Goal: Transaction & Acquisition: Purchase product/service

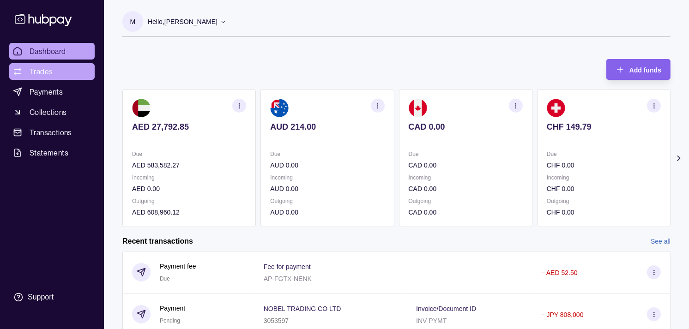
click at [43, 68] on span "Trades" at bounding box center [41, 71] width 23 height 11
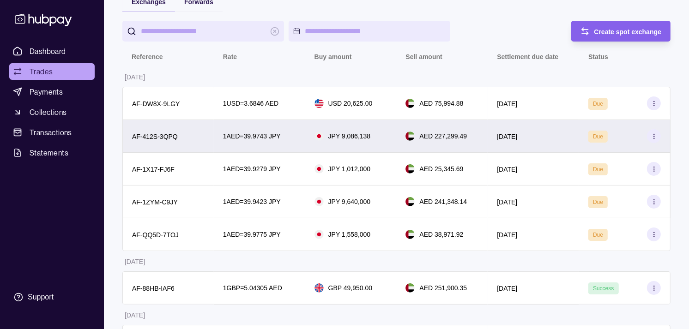
scroll to position [103, 0]
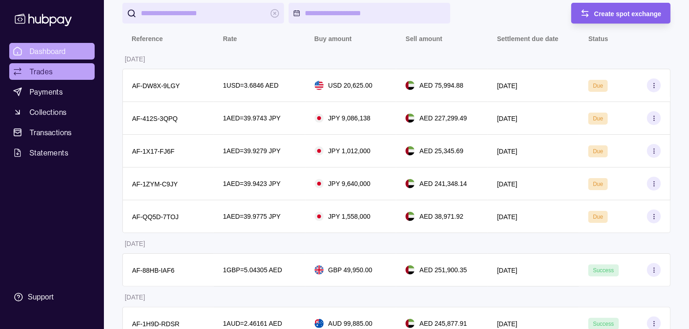
click at [52, 48] on span "Dashboard" at bounding box center [48, 51] width 36 height 11
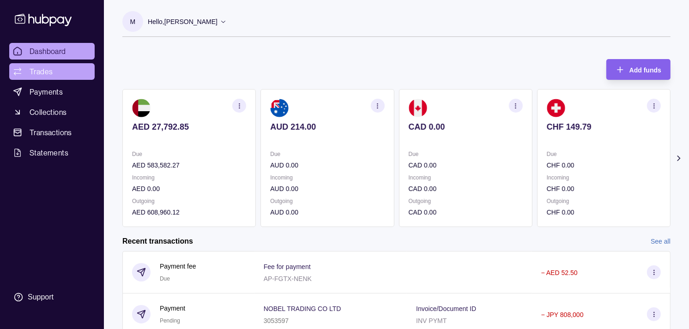
click at [56, 63] on link "Trades" at bounding box center [51, 71] width 85 height 17
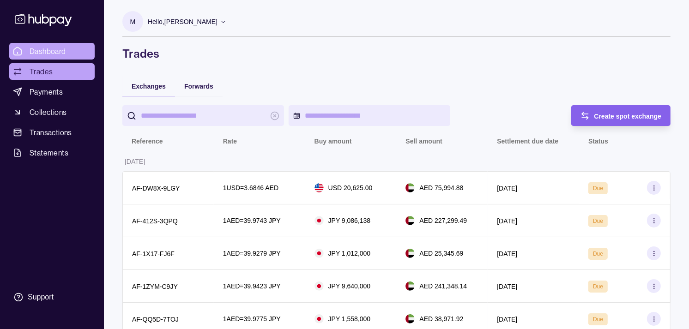
click at [48, 47] on span "Dashboard" at bounding box center [48, 51] width 36 height 11
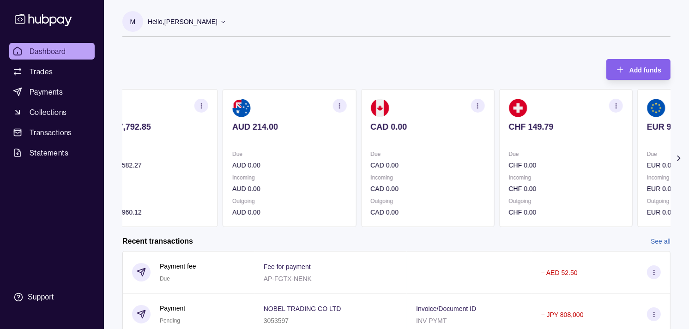
click at [575, 136] on p at bounding box center [566, 139] width 114 height 10
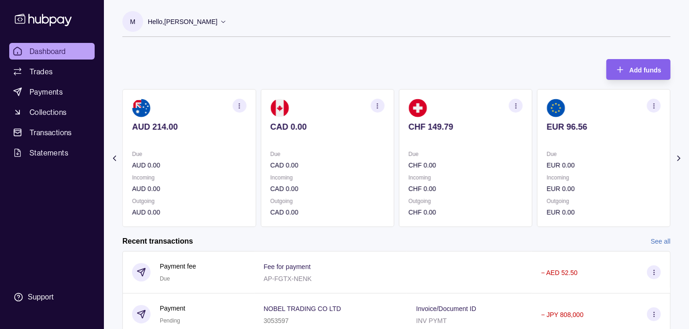
click at [563, 128] on div "EUR 96.56" at bounding box center [604, 133] width 114 height 23
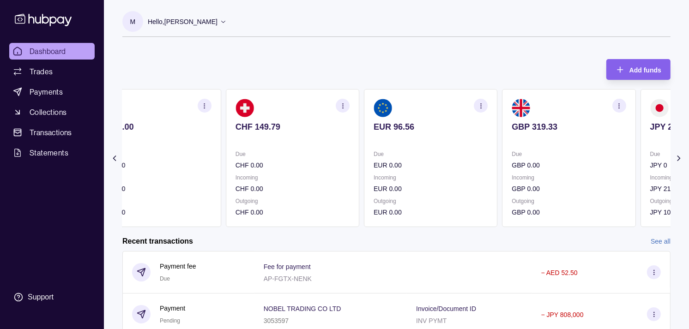
click at [538, 132] on p "GBP 319.33" at bounding box center [569, 127] width 114 height 10
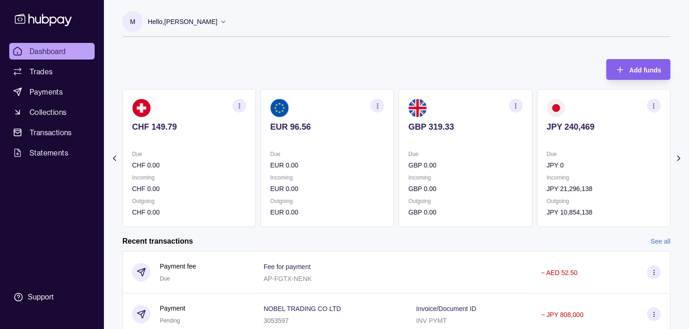
click at [547, 132] on div "JPY 240,469" at bounding box center [604, 133] width 114 height 23
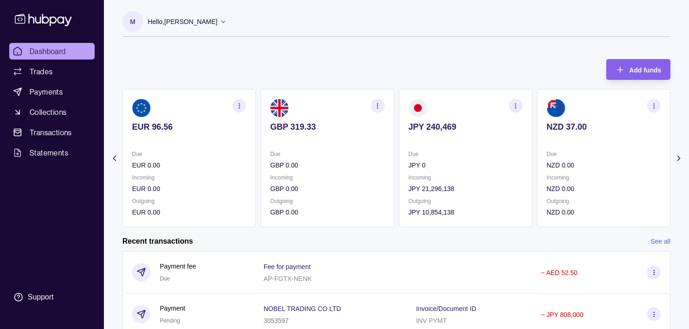
click at [520, 103] on section "button" at bounding box center [516, 106] width 14 height 14
click at [454, 105] on link "View transactions" at bounding box center [450, 106] width 50 height 10
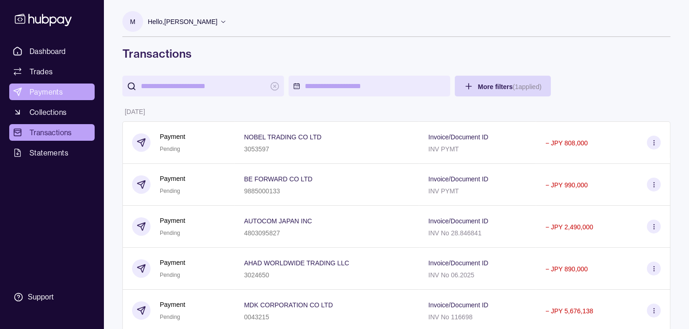
click at [46, 94] on span "Payments" at bounding box center [46, 91] width 33 height 11
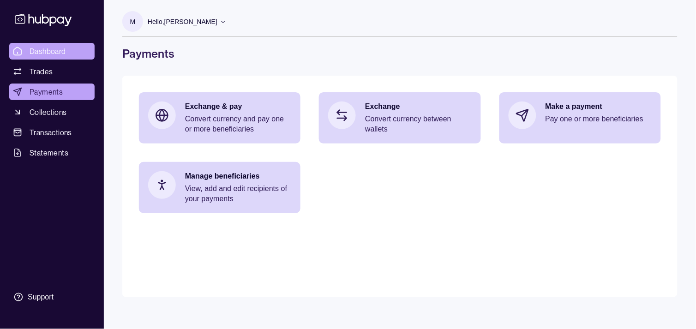
click at [46, 48] on span "Dashboard" at bounding box center [48, 51] width 36 height 11
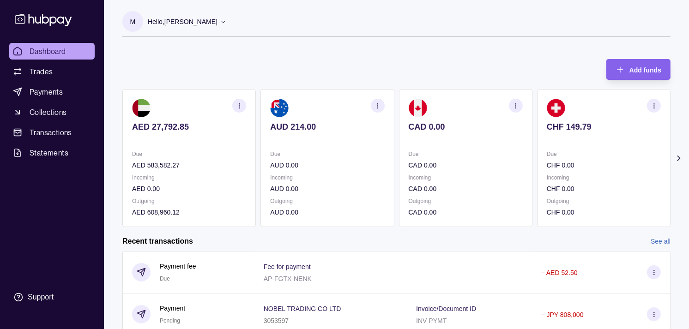
click at [601, 139] on p at bounding box center [604, 139] width 114 height 10
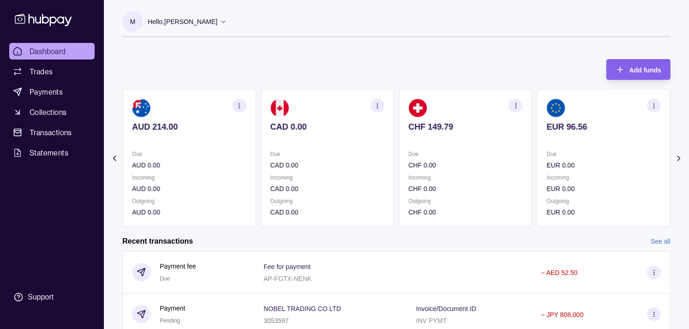
click at [593, 138] on p at bounding box center [604, 139] width 114 height 10
click at [547, 127] on div "GBP 319.33" at bounding box center [604, 133] width 114 height 23
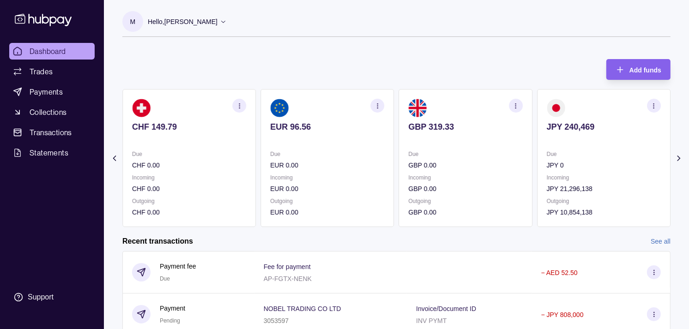
click at [653, 105] on icon "button" at bounding box center [654, 106] width 7 height 7
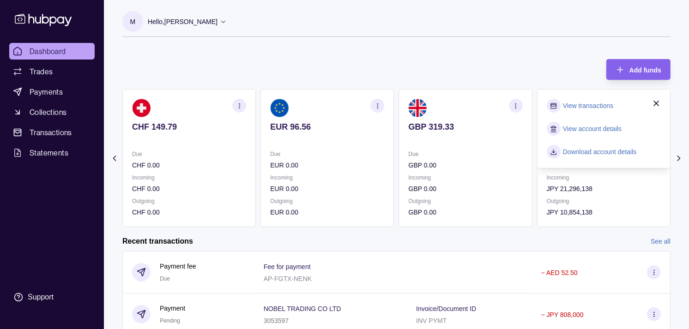
click at [599, 104] on link "View transactions" at bounding box center [588, 106] width 50 height 10
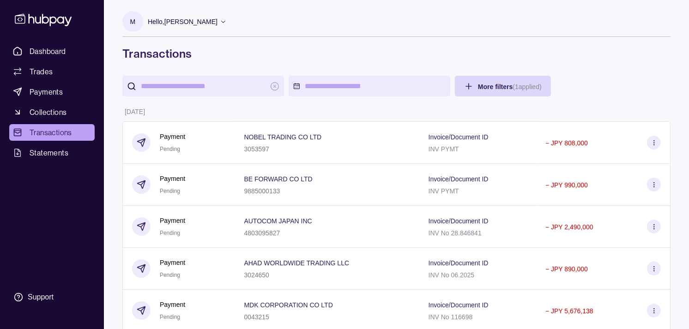
click at [249, 89] on input "search" at bounding box center [203, 86] width 125 height 21
paste input "*******"
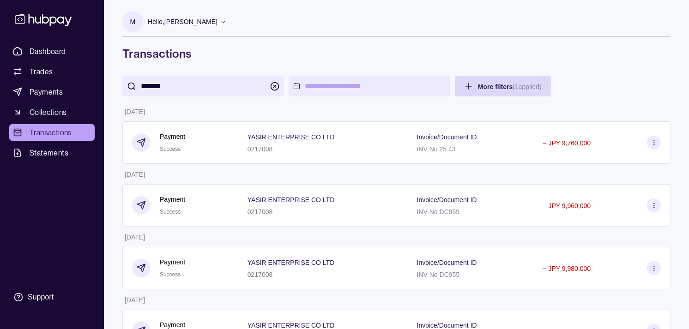
type input "*******"
click at [54, 96] on span "Payments" at bounding box center [46, 91] width 33 height 11
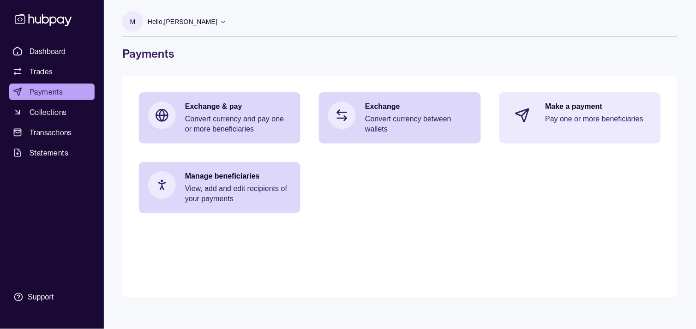
click at [601, 111] on p "Make a payment" at bounding box center [599, 107] width 106 height 10
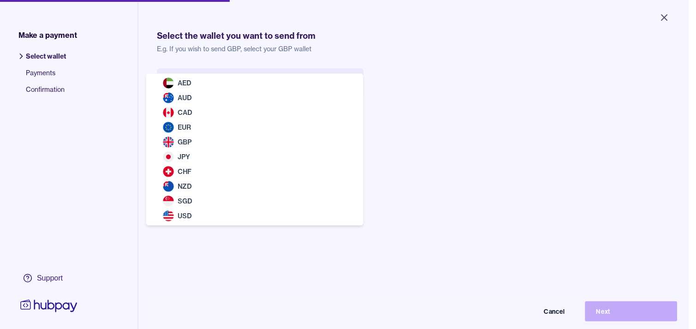
click at [278, 84] on body "Close Make a payment Select wallet Payments Confirmation Support Select the wal…" at bounding box center [344, 164] width 689 height 329
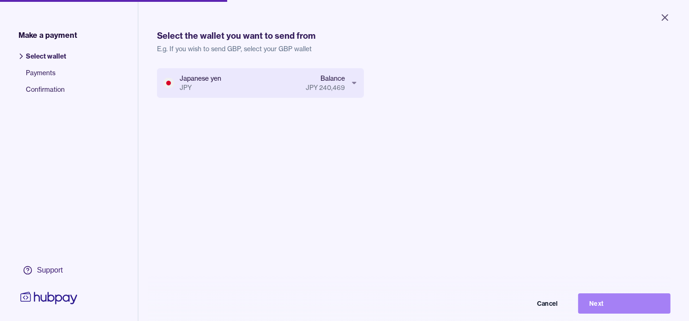
drag, startPoint x: 623, startPoint y: 309, endPoint x: 589, endPoint y: 306, distance: 33.4
click at [623, 308] on button "Next" at bounding box center [624, 304] width 92 height 20
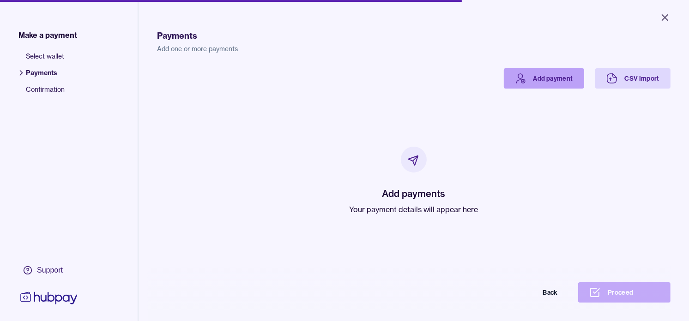
click at [549, 68] on link "Add payment" at bounding box center [544, 78] width 80 height 20
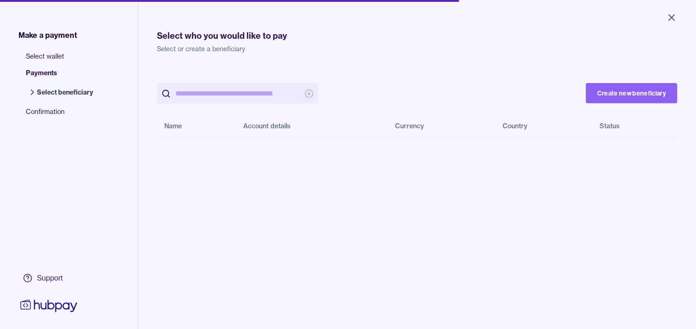
click at [224, 95] on input "search" at bounding box center [237, 93] width 125 height 21
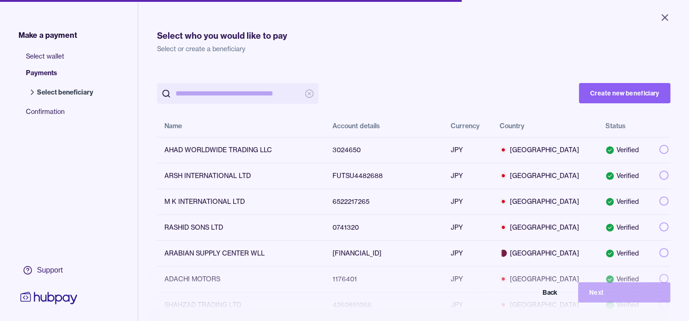
paste input "*******"
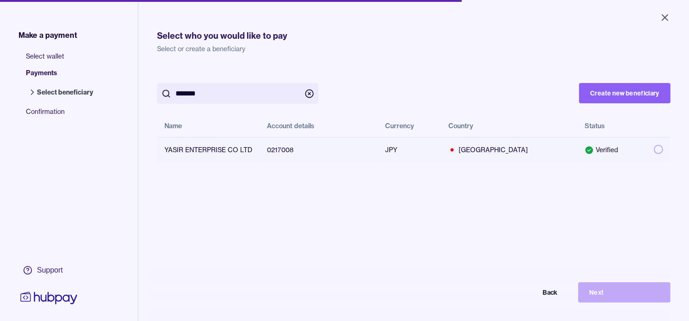
type input "*******"
click at [654, 146] on button "button" at bounding box center [658, 149] width 9 height 9
click at [664, 303] on button "Next" at bounding box center [624, 293] width 92 height 20
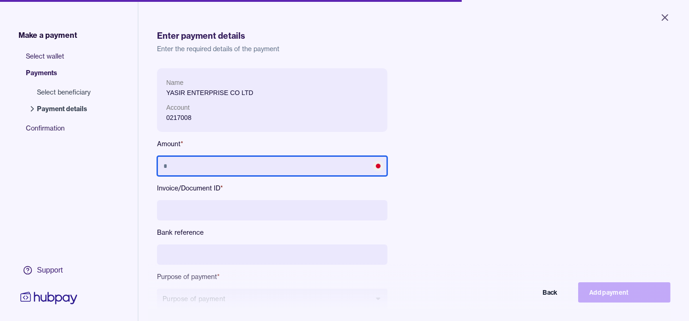
click at [303, 170] on input "text" at bounding box center [272, 166] width 230 height 20
type input "*********"
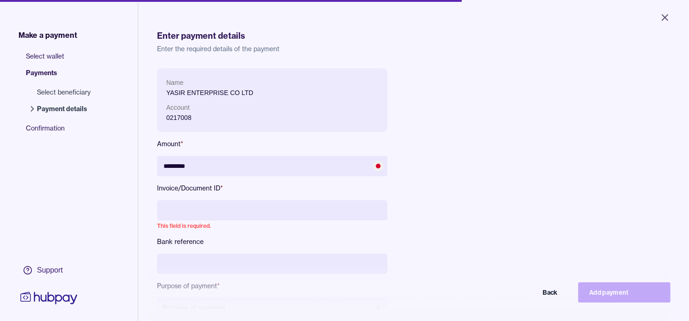
paste input "**********"
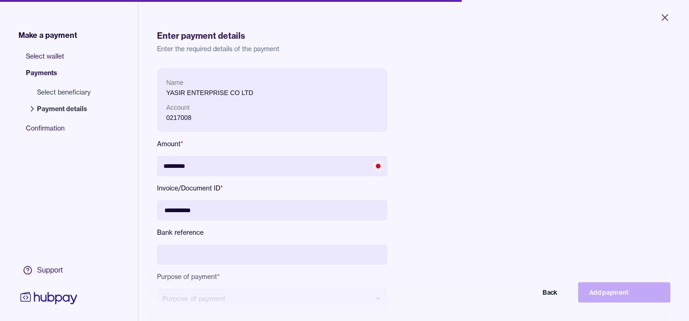
click at [181, 214] on input "**********" at bounding box center [272, 210] width 230 height 20
type input "**********"
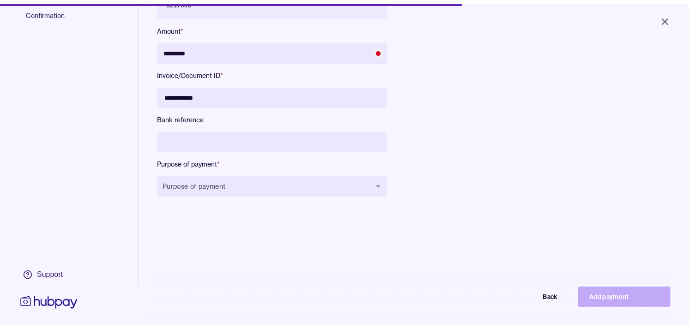
scroll to position [123, 0]
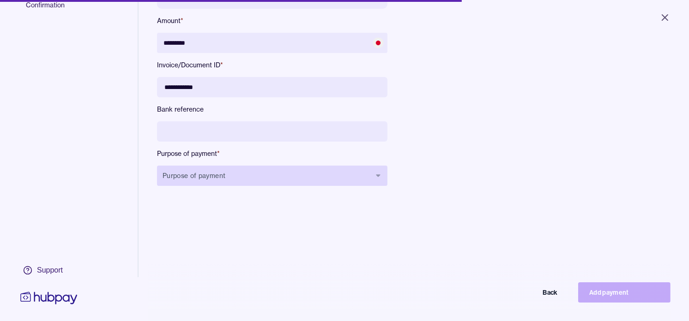
click at [250, 176] on button "Purpose of payment" at bounding box center [272, 176] width 230 height 20
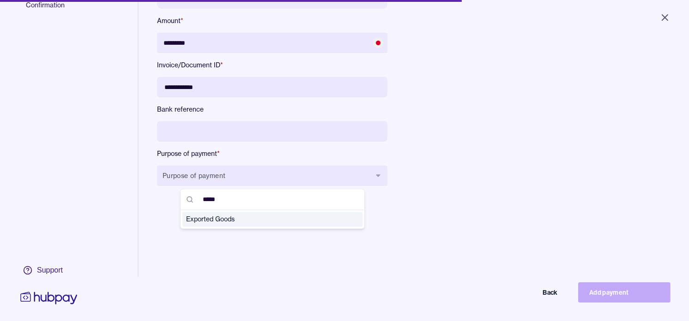
type input "*****"
click at [272, 221] on span "Exported Goods" at bounding box center [267, 219] width 162 height 9
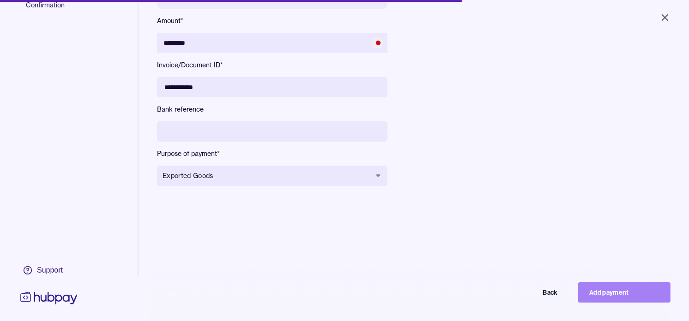
click at [633, 302] on button "Add payment" at bounding box center [624, 293] width 92 height 20
type input "*******"
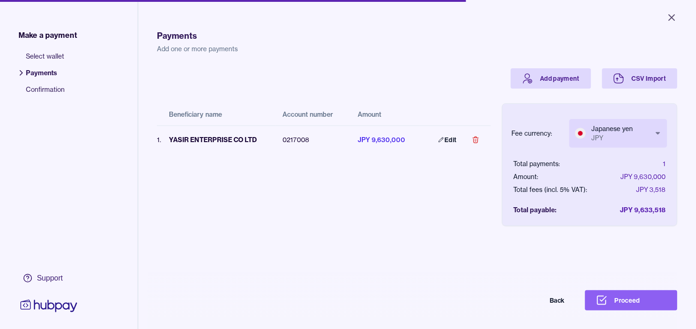
click at [639, 130] on body "Close Make a payment Select wallet Payments Confirmation Support Payments Add o…" at bounding box center [348, 164] width 696 height 329
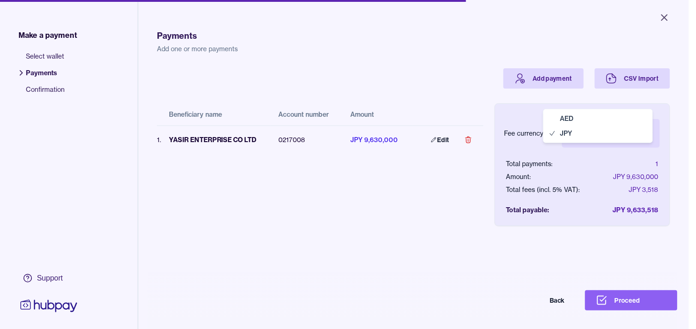
select select "***"
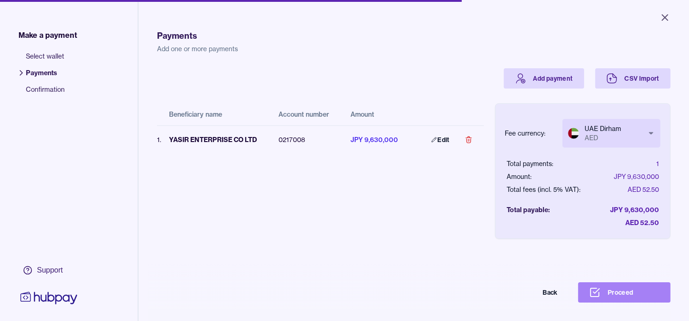
click at [632, 303] on button "Proceed" at bounding box center [624, 293] width 92 height 20
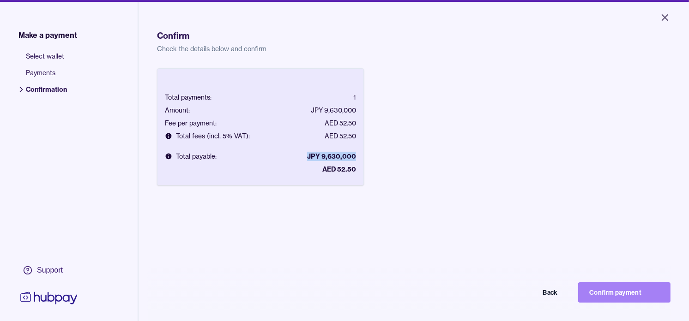
click at [647, 291] on button "Confirm payment" at bounding box center [624, 293] width 92 height 20
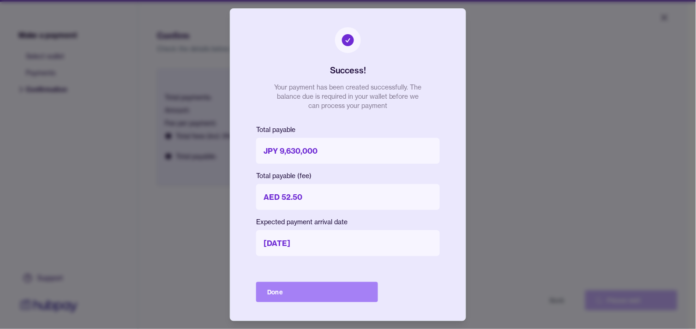
click at [356, 291] on button "Done" at bounding box center [317, 292] width 122 height 20
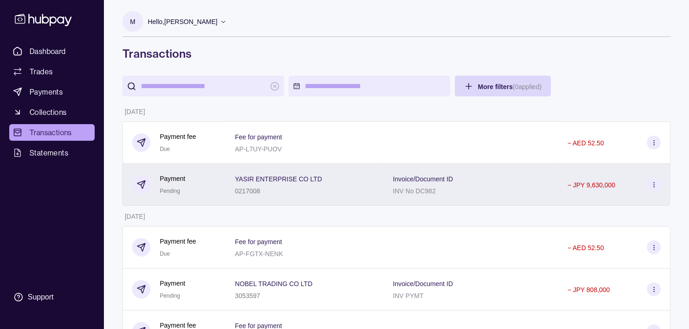
click at [260, 190] on div "0217008" at bounding box center [278, 190] width 87 height 11
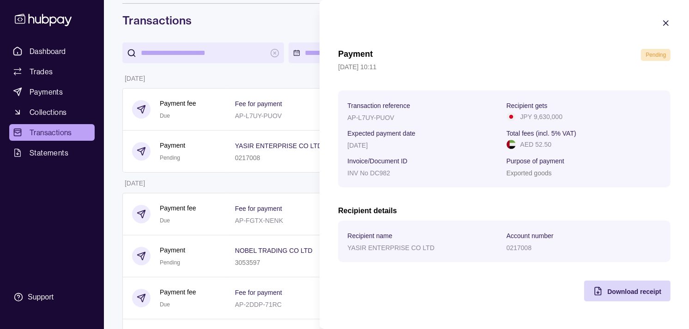
scroll to position [51, 0]
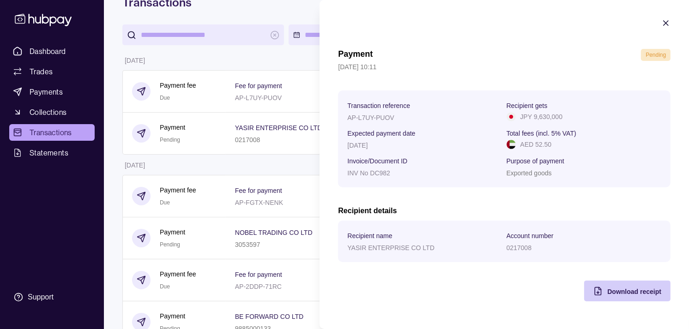
click at [617, 288] on div "Download receipt" at bounding box center [634, 291] width 54 height 11
drag, startPoint x: 271, startPoint y: 56, endPoint x: 282, endPoint y: 64, distance: 14.0
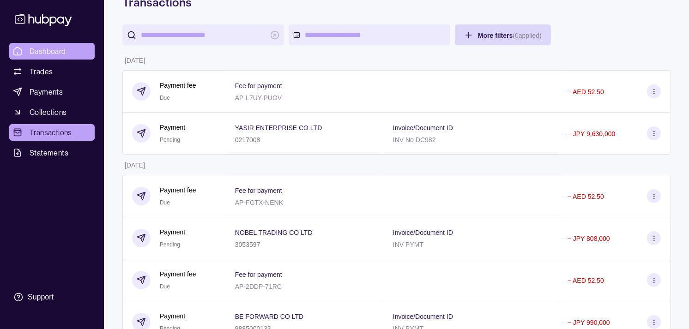
click at [63, 43] on link "Dashboard" at bounding box center [51, 51] width 85 height 17
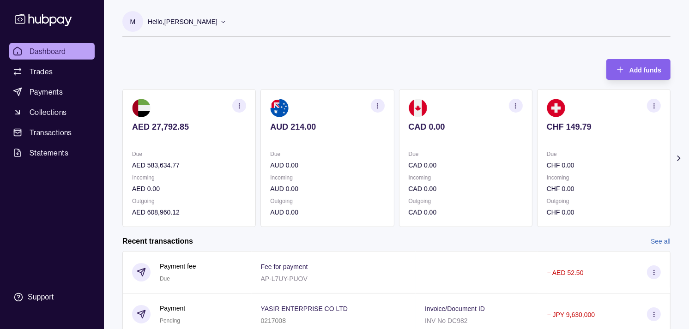
click at [547, 137] on p at bounding box center [604, 139] width 114 height 10
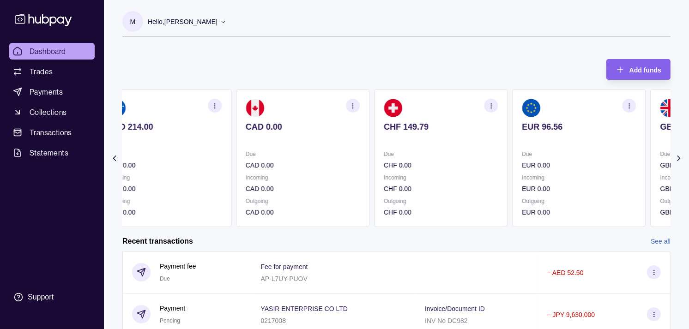
click at [522, 135] on p at bounding box center [579, 139] width 114 height 10
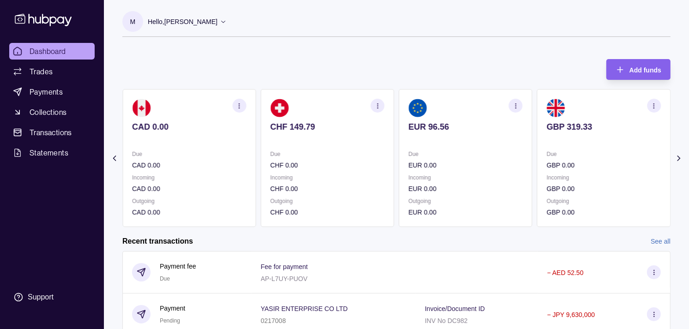
click at [537, 135] on section "GBP 319.33 Due GBP 0.00 Incoming GBP 0.00 Outgoing GBP 0.00" at bounding box center [603, 158] width 133 height 138
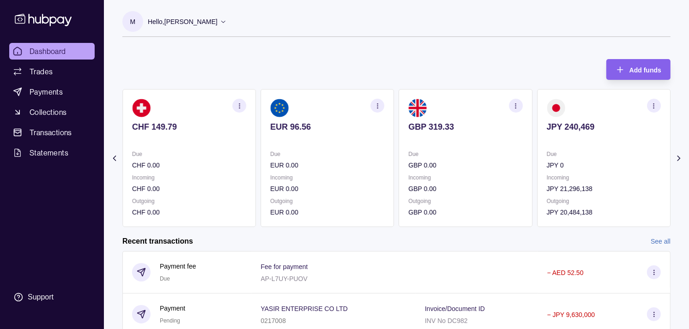
click at [547, 173] on div "Due JPY 0 Incoming JPY 21,296,138 Outgoing JPY 20,484,138" at bounding box center [604, 183] width 114 height 68
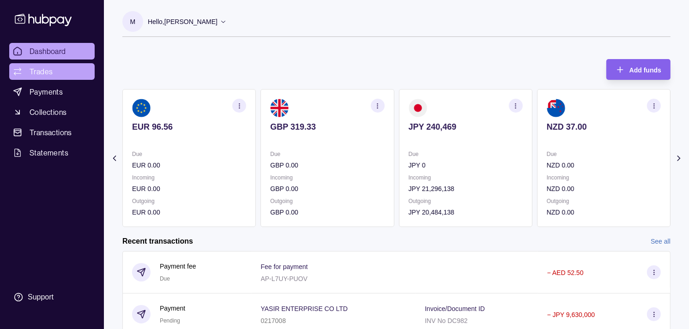
click at [44, 71] on span "Trades" at bounding box center [41, 71] width 23 height 11
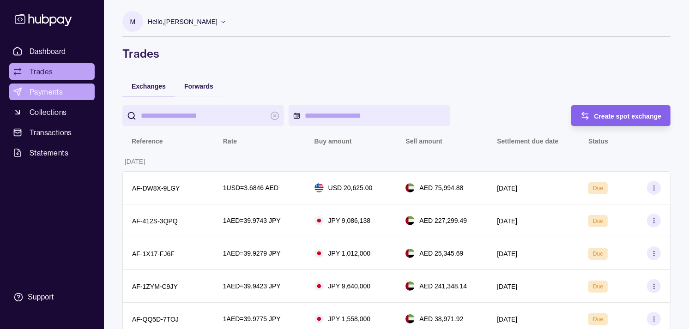
click at [50, 93] on span "Payments" at bounding box center [46, 91] width 33 height 11
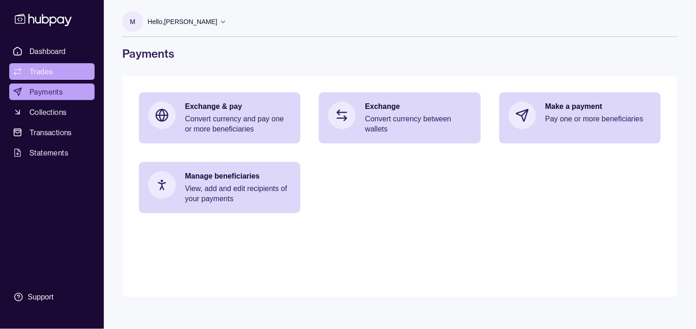
click at [50, 70] on span "Trades" at bounding box center [41, 71] width 23 height 11
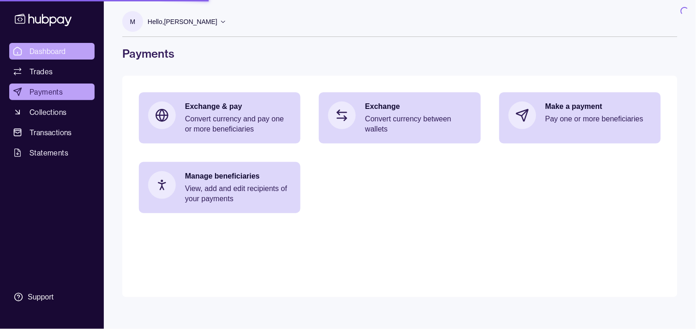
click at [51, 54] on span "Dashboard" at bounding box center [48, 51] width 36 height 11
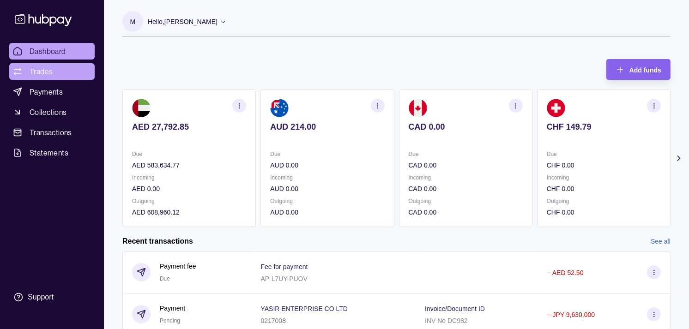
click at [51, 68] on span "Trades" at bounding box center [41, 71] width 23 height 11
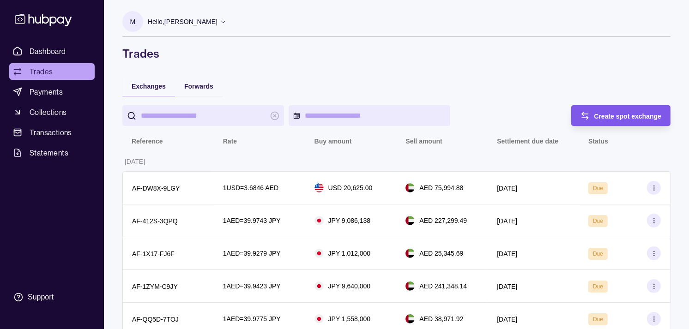
click at [626, 111] on div "Create spot exchange" at bounding box center [627, 115] width 67 height 11
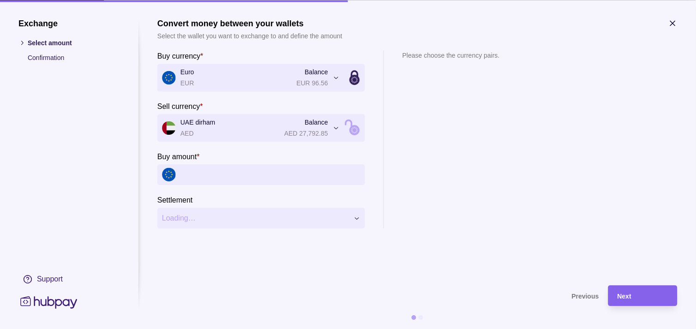
click at [229, 173] on input "Buy amount *" at bounding box center [271, 174] width 180 height 21
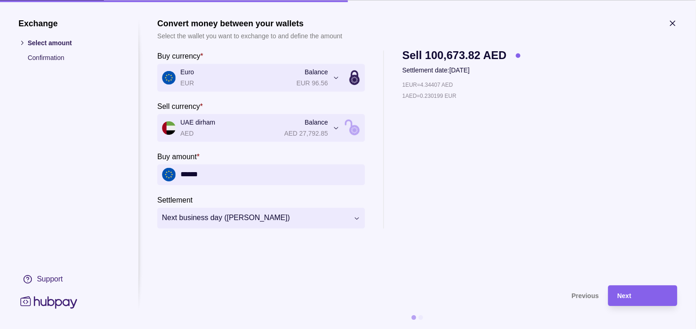
type input "******"
click at [641, 296] on div "Next" at bounding box center [643, 295] width 51 height 11
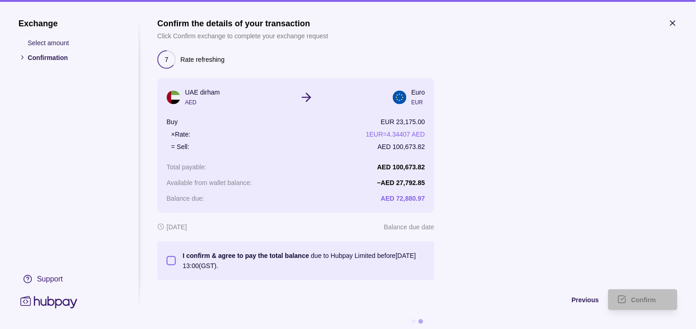
click at [166, 262] on section "I confirm & agree to pay the total balance due to Hubpay Limited before [DATE] …" at bounding box center [295, 261] width 277 height 39
click at [174, 261] on button "I confirm & agree to pay the total balance due to Hubpay Limited before [DATE] …" at bounding box center [171, 260] width 9 height 9
click at [658, 300] on div "Confirm" at bounding box center [650, 300] width 37 height 11
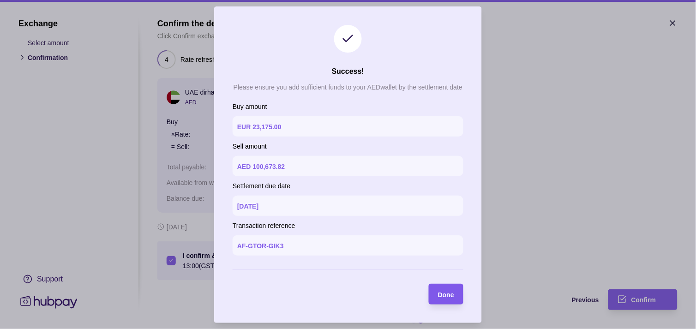
click at [459, 296] on section "Done" at bounding box center [446, 294] width 35 height 21
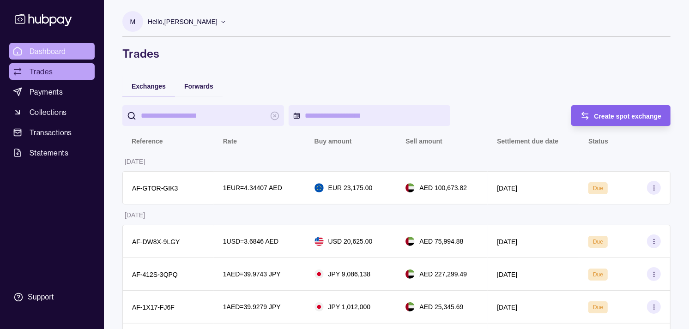
click at [55, 47] on span "Dashboard" at bounding box center [48, 51] width 36 height 11
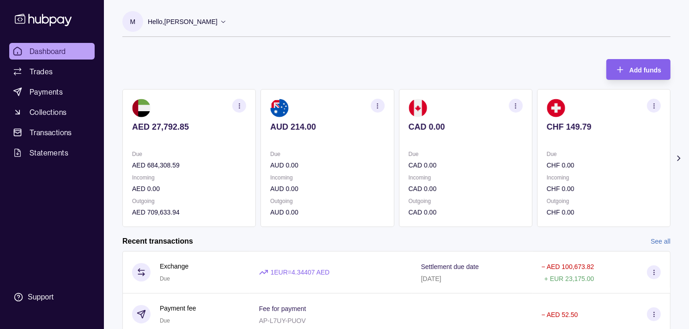
click at [501, 156] on div "AED 27,792.85 Due AED 684,308.59 Incoming AED 0.00 Outgoing AED 709,633.94 AUD …" at bounding box center [396, 158] width 548 height 138
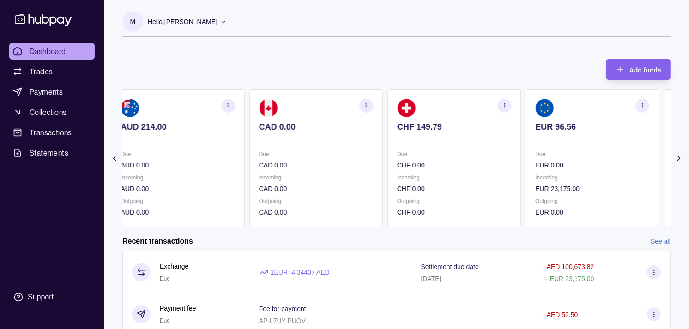
click at [513, 156] on div "AED 27,792.85 Due AED 684,308.59 Incoming AED 0.00 Outgoing AED 709,633.94 AUD …" at bounding box center [396, 158] width 548 height 138
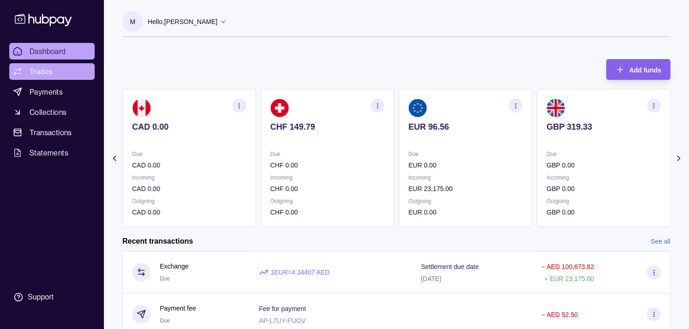
click at [54, 70] on link "Trades" at bounding box center [51, 71] width 85 height 17
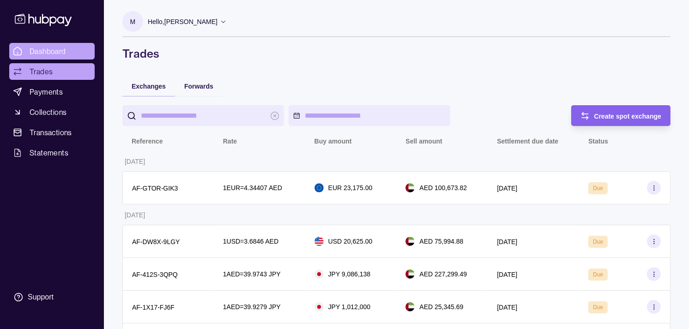
click at [40, 51] on span "Dashboard" at bounding box center [48, 51] width 36 height 11
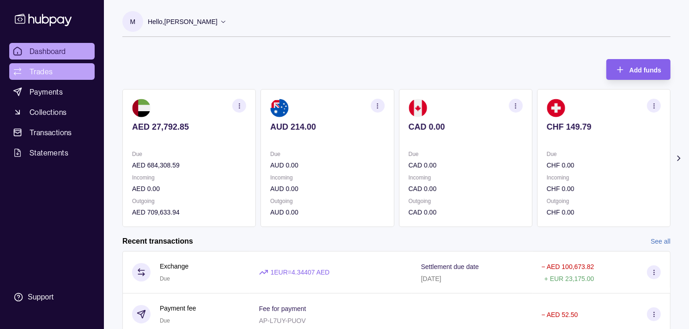
click at [47, 77] on link "Trades" at bounding box center [51, 71] width 85 height 17
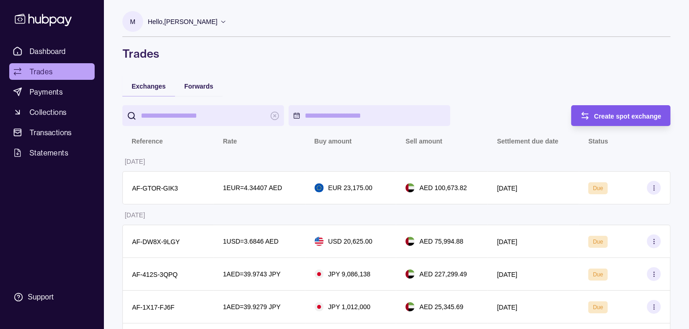
click at [640, 114] on span "Create spot exchange" at bounding box center [627, 116] width 67 height 7
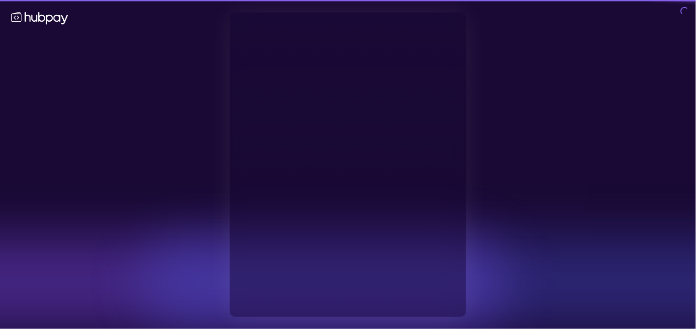
type input "**********"
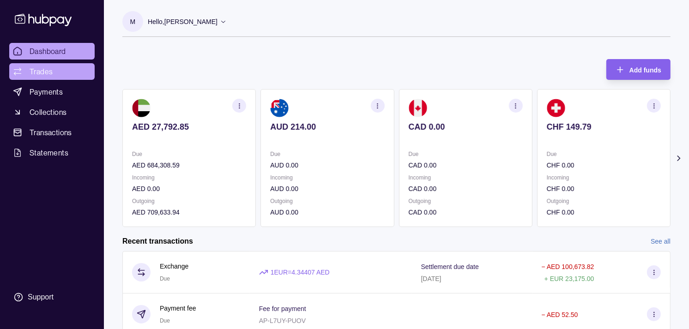
click at [42, 67] on span "Trades" at bounding box center [41, 71] width 23 height 11
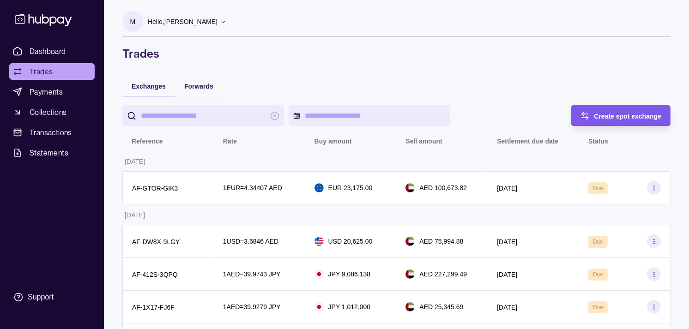
click at [615, 117] on span "Create spot exchange" at bounding box center [627, 116] width 67 height 7
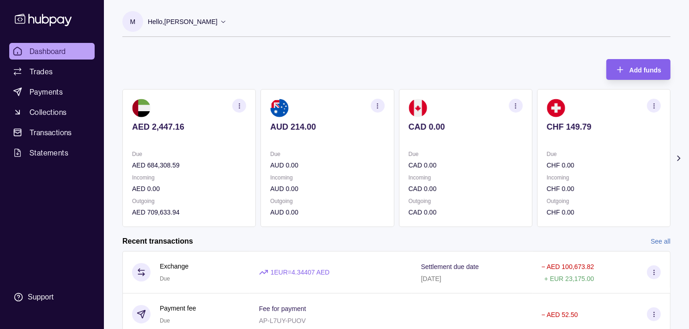
click at [454, 158] on p "Due" at bounding box center [466, 154] width 114 height 10
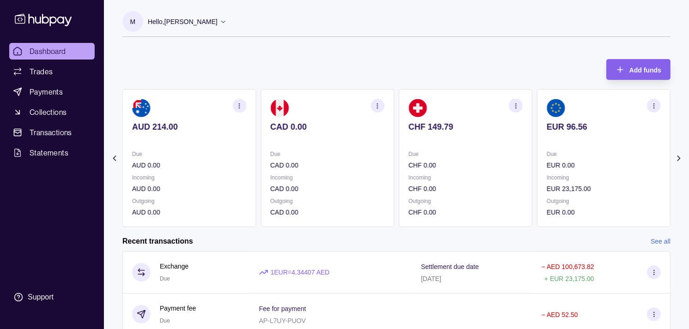
click at [459, 156] on p "Due" at bounding box center [466, 154] width 114 height 10
click at [472, 158] on p "Due" at bounding box center [466, 154] width 114 height 10
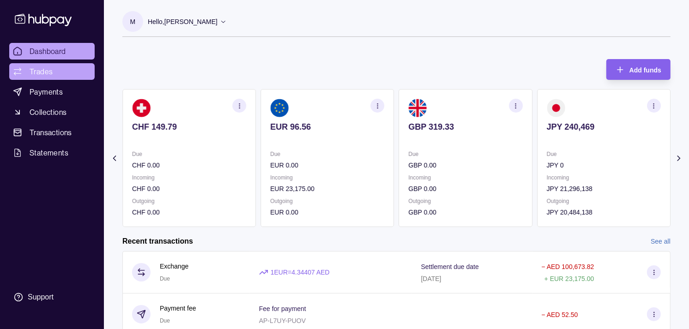
click at [61, 77] on link "Trades" at bounding box center [51, 71] width 85 height 17
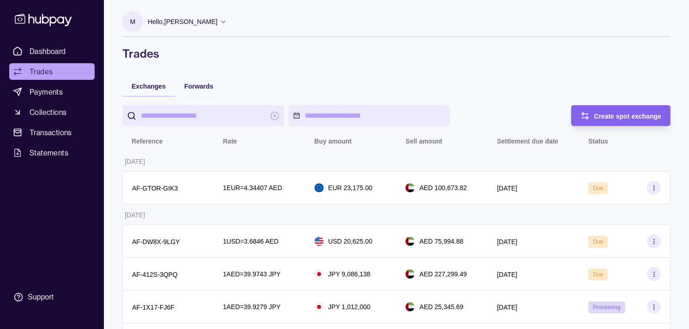
click at [210, 113] on input "search" at bounding box center [203, 115] width 125 height 21
paste input "*******"
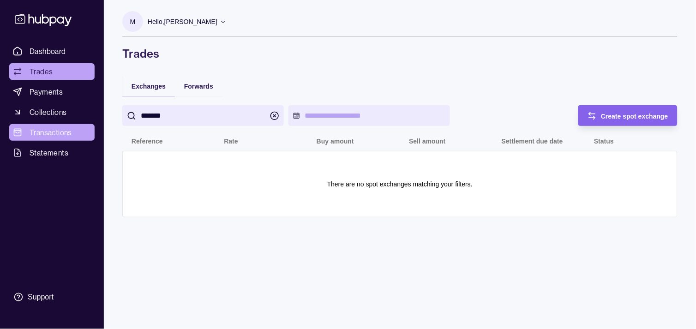
type input "*******"
click at [53, 134] on span "Transactions" at bounding box center [51, 132] width 42 height 11
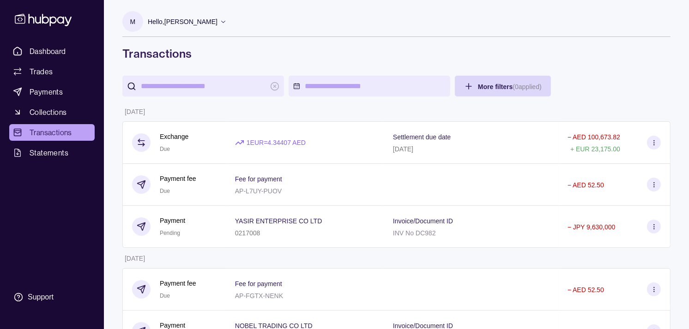
click at [189, 91] on input "search" at bounding box center [203, 86] width 125 height 21
paste input "*******"
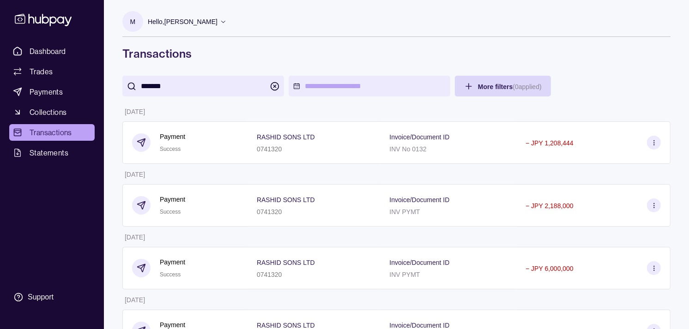
type input "*******"
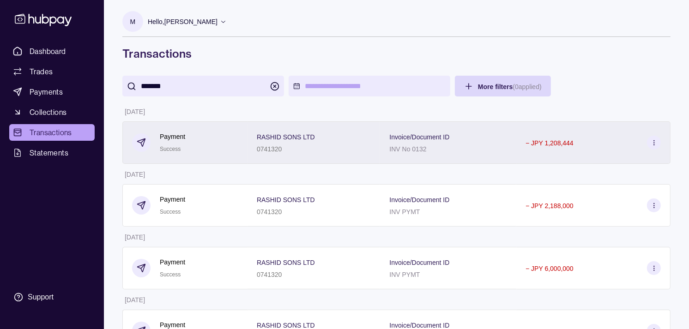
click at [344, 151] on div "RASHID SONS LTD 0741320" at bounding box center [314, 142] width 114 height 23
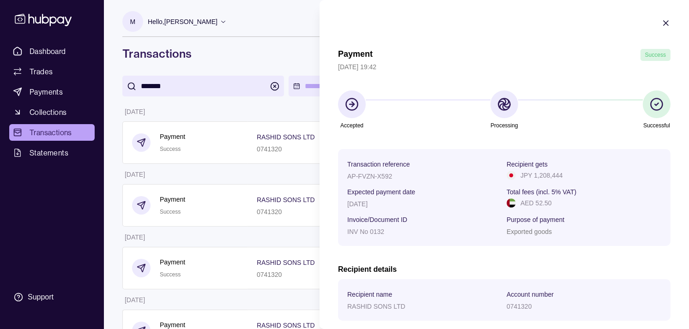
click at [664, 23] on icon "button" at bounding box center [666, 23] width 5 height 5
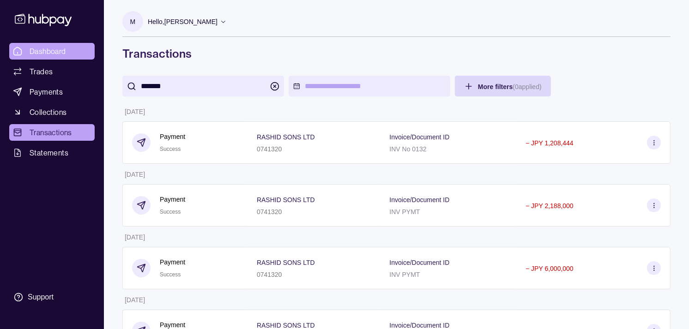
click at [63, 43] on link "Dashboard" at bounding box center [51, 51] width 85 height 17
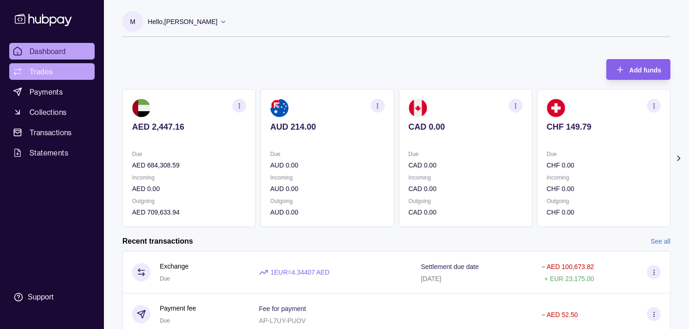
click at [49, 72] on span "Trades" at bounding box center [41, 71] width 23 height 11
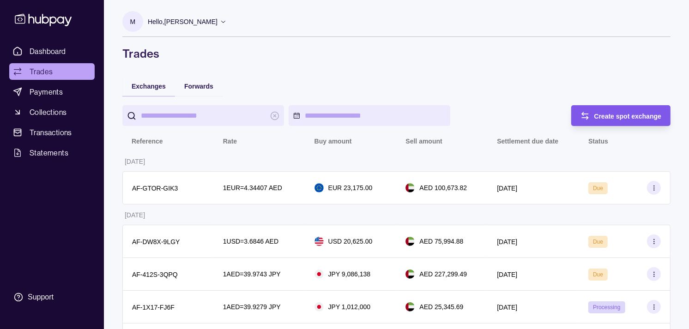
click at [611, 116] on span "Create spot exchange" at bounding box center [627, 116] width 67 height 7
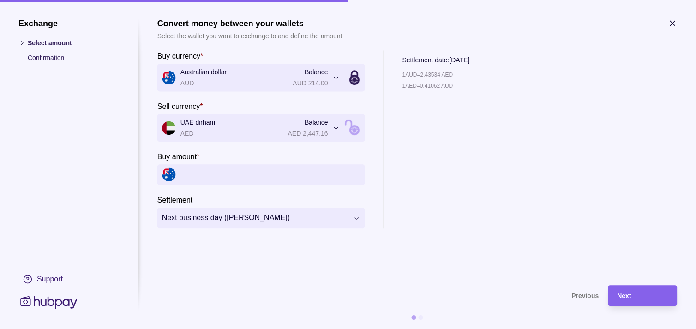
click at [675, 20] on icon "button" at bounding box center [673, 22] width 9 height 9
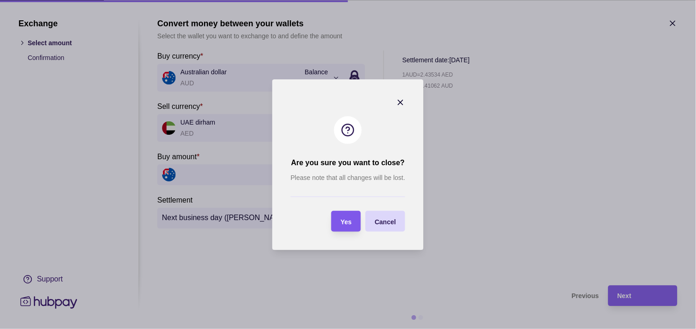
click at [351, 220] on span "Yes" at bounding box center [346, 221] width 11 height 7
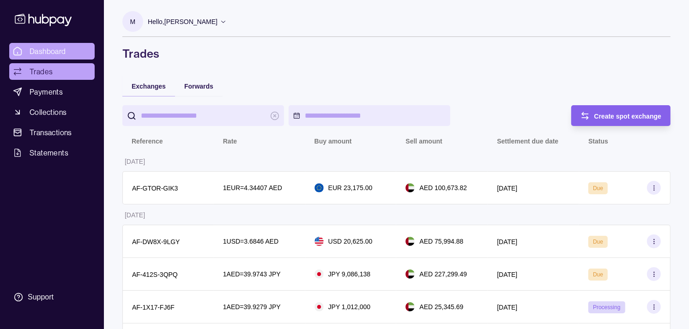
click at [59, 51] on span "Dashboard" at bounding box center [48, 51] width 36 height 11
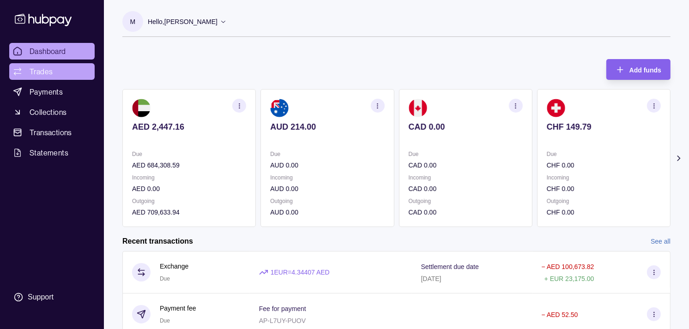
click at [57, 73] on link "Trades" at bounding box center [51, 71] width 85 height 17
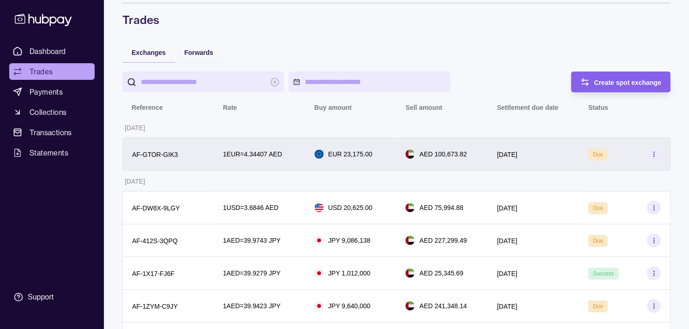
scroll to position [103, 0]
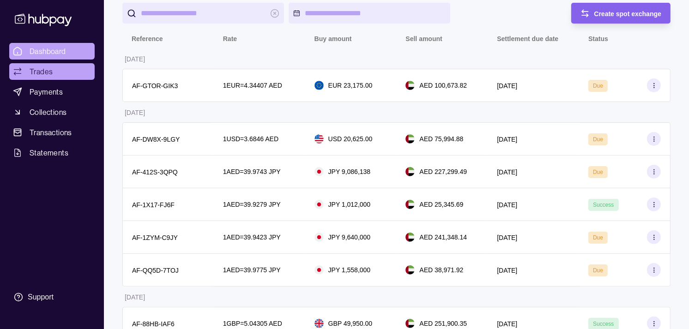
click at [59, 56] on span "Dashboard" at bounding box center [48, 51] width 36 height 11
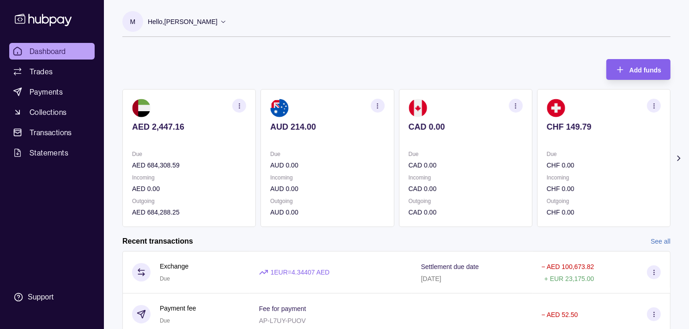
click at [502, 165] on p "CAD 0.00" at bounding box center [466, 165] width 114 height 10
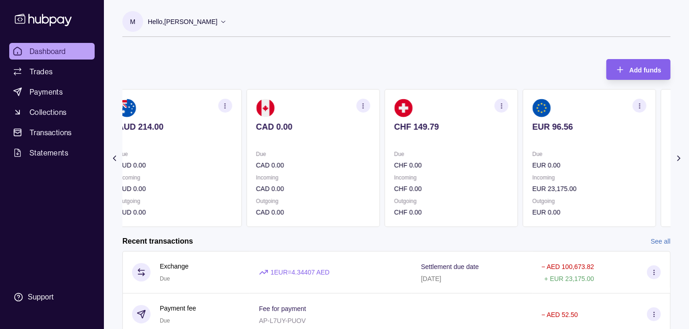
click at [477, 166] on p "CHF 0.00" at bounding box center [451, 165] width 114 height 10
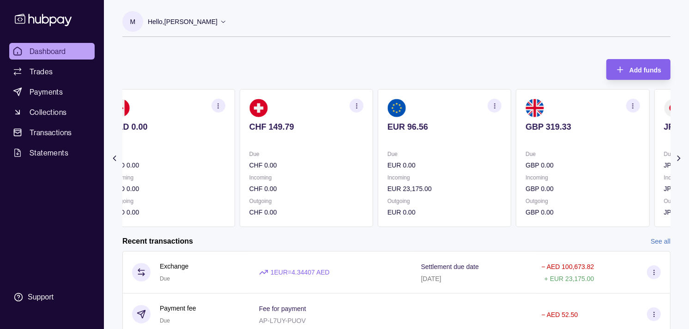
click at [442, 168] on p "EUR 0.00" at bounding box center [444, 165] width 114 height 10
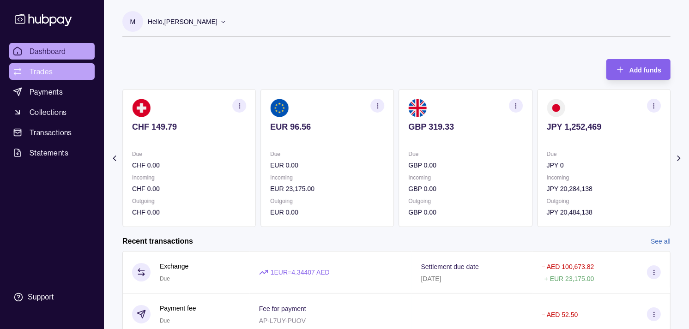
click at [55, 69] on link "Trades" at bounding box center [51, 71] width 85 height 17
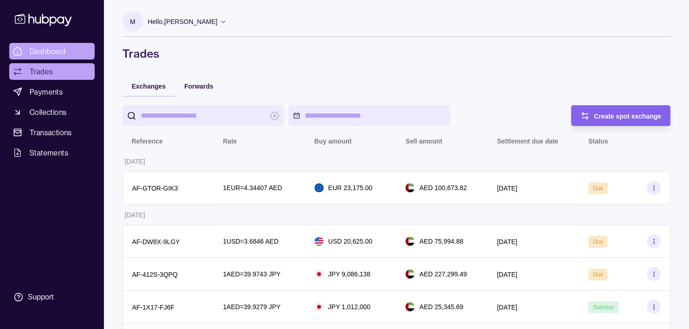
click at [48, 52] on span "Dashboard" at bounding box center [48, 51] width 36 height 11
